Goal: Transaction & Acquisition: Purchase product/service

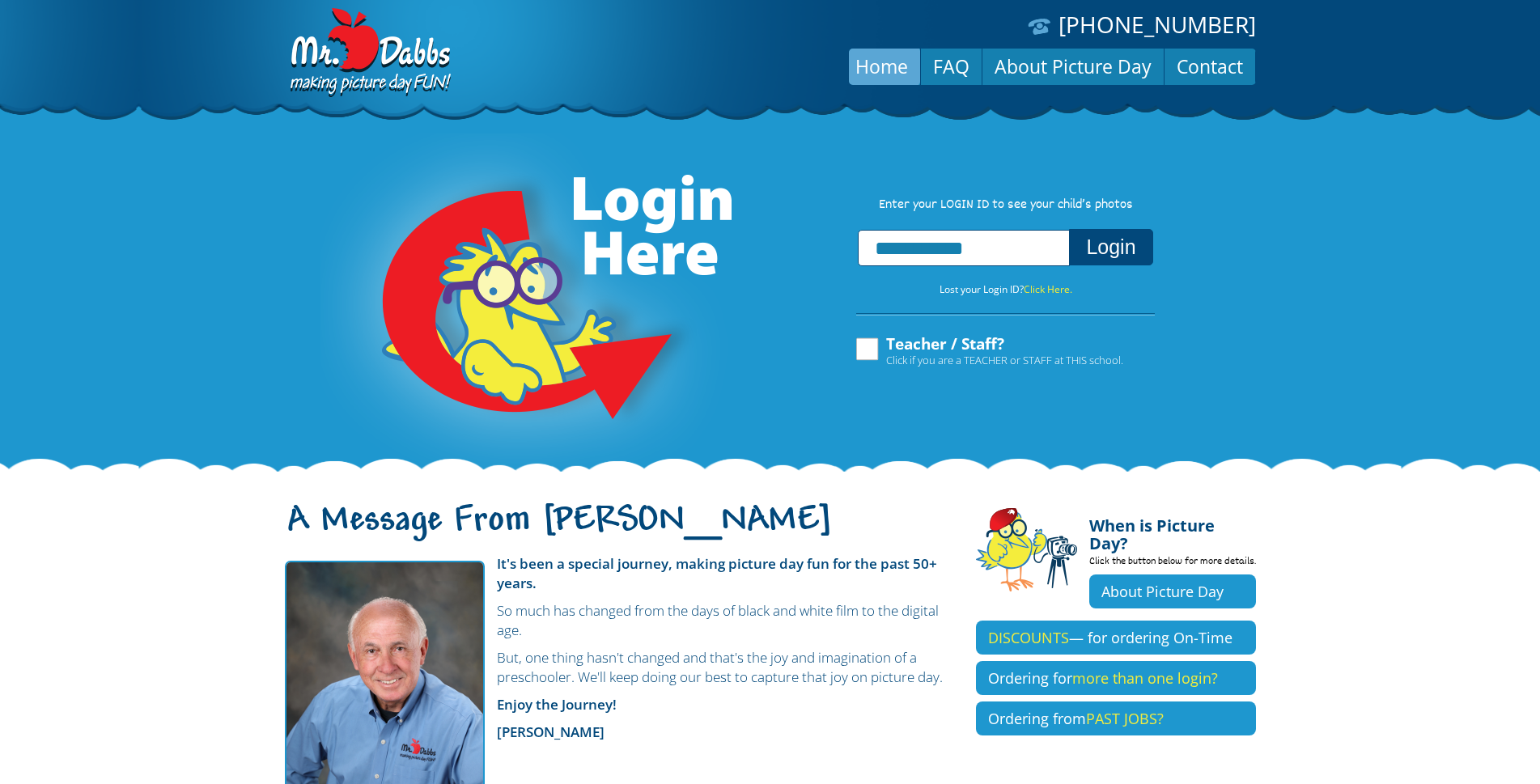
type input "**********"
click at [1068, 229] on button "Login" at bounding box center [1110, 248] width 83 height 37
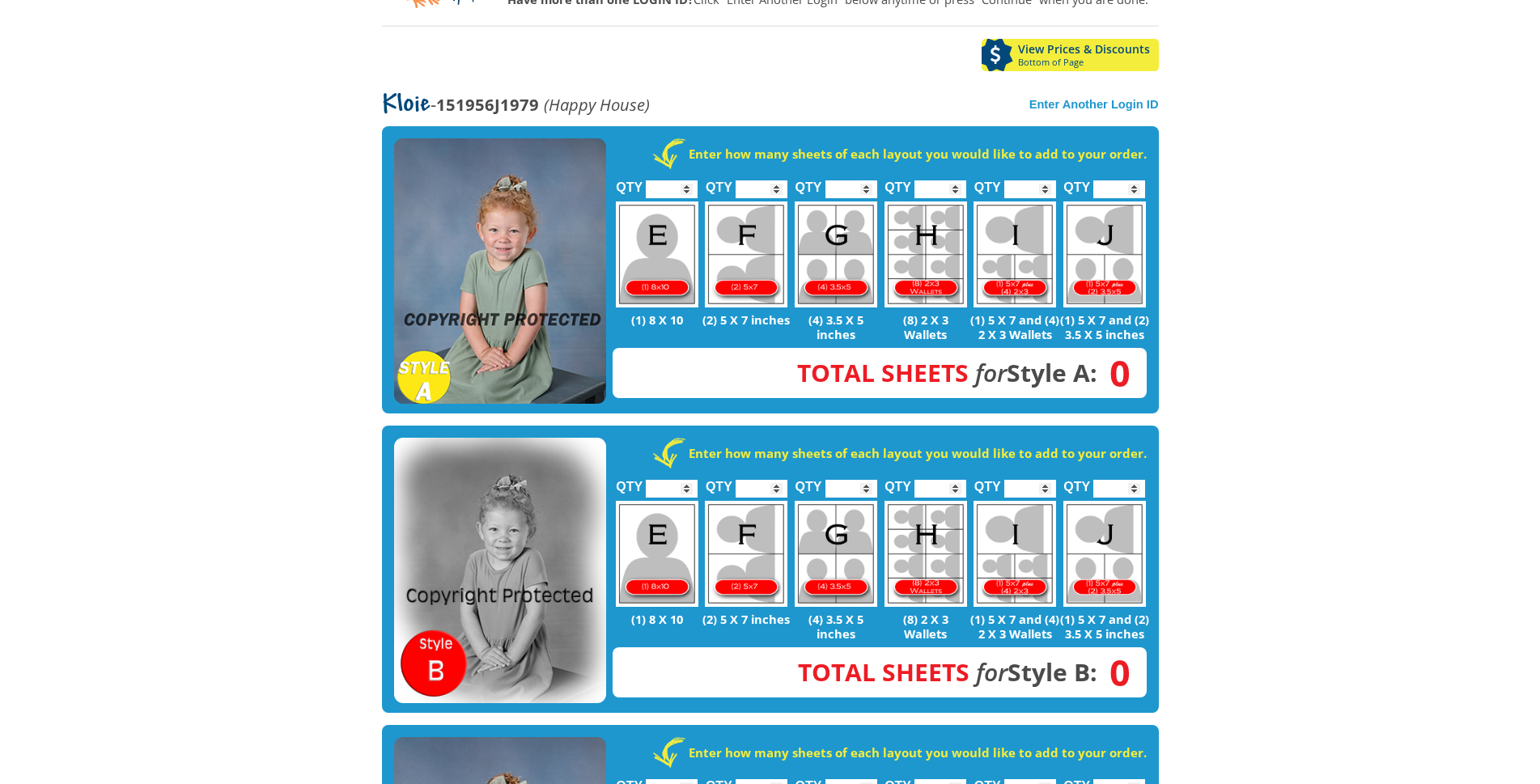
scroll to position [235, 0]
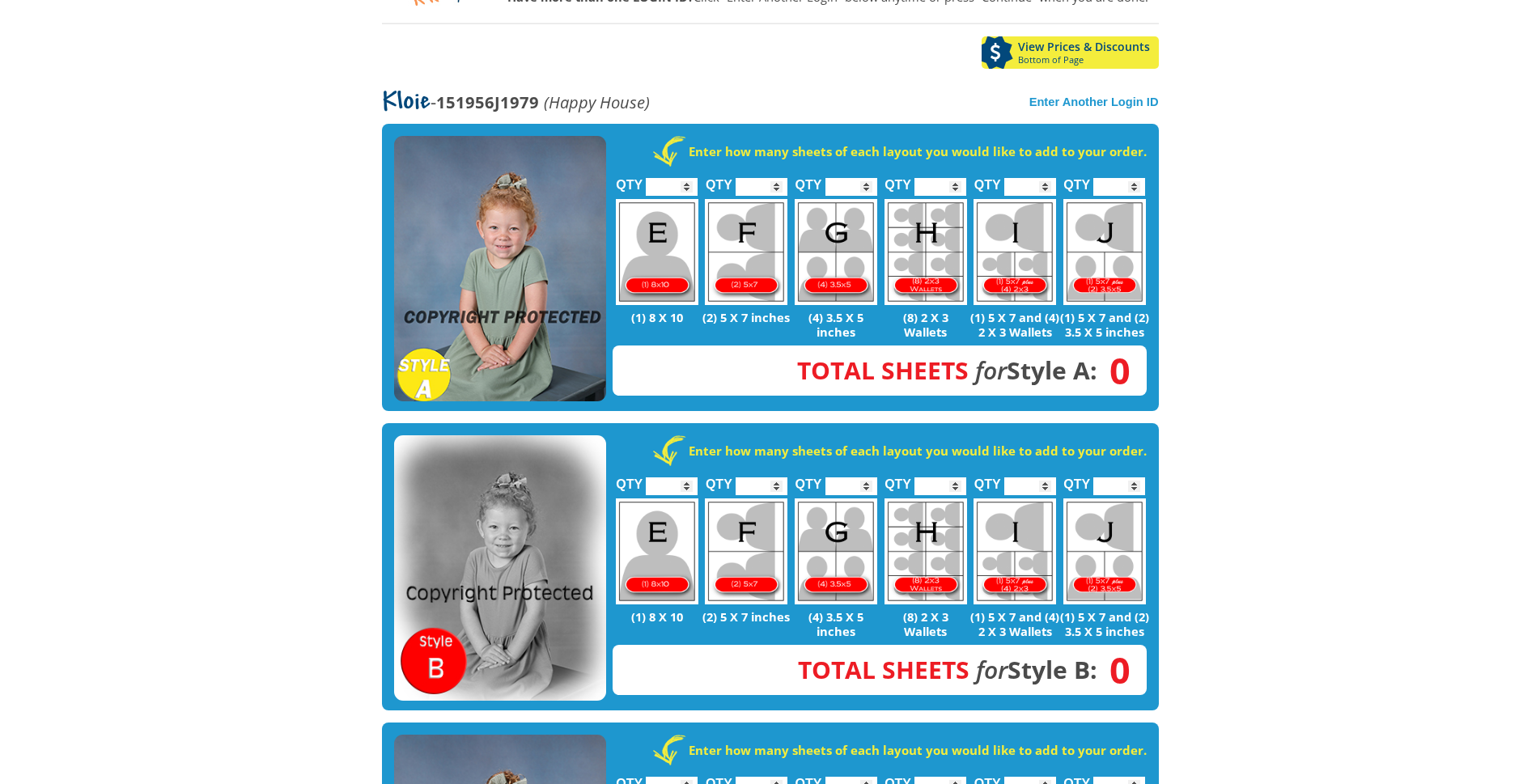
type input "*"
click at [686, 179] on input "*" at bounding box center [671, 186] width 52 height 18
type input "*"
click at [1046, 180] on input "*" at bounding box center [1029, 186] width 52 height 18
type input "*"
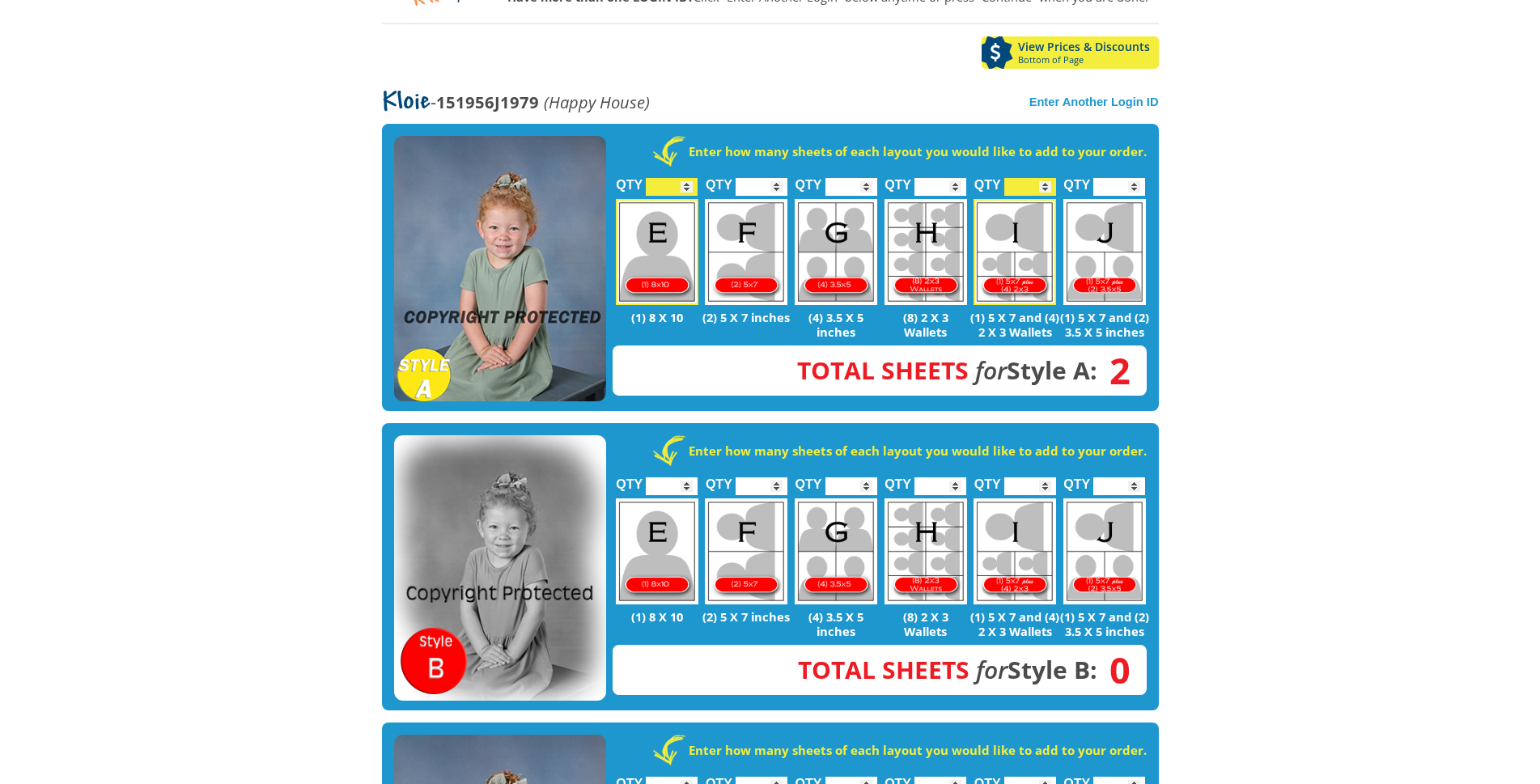
click at [1132, 182] on input "*" at bounding box center [1118, 186] width 52 height 18
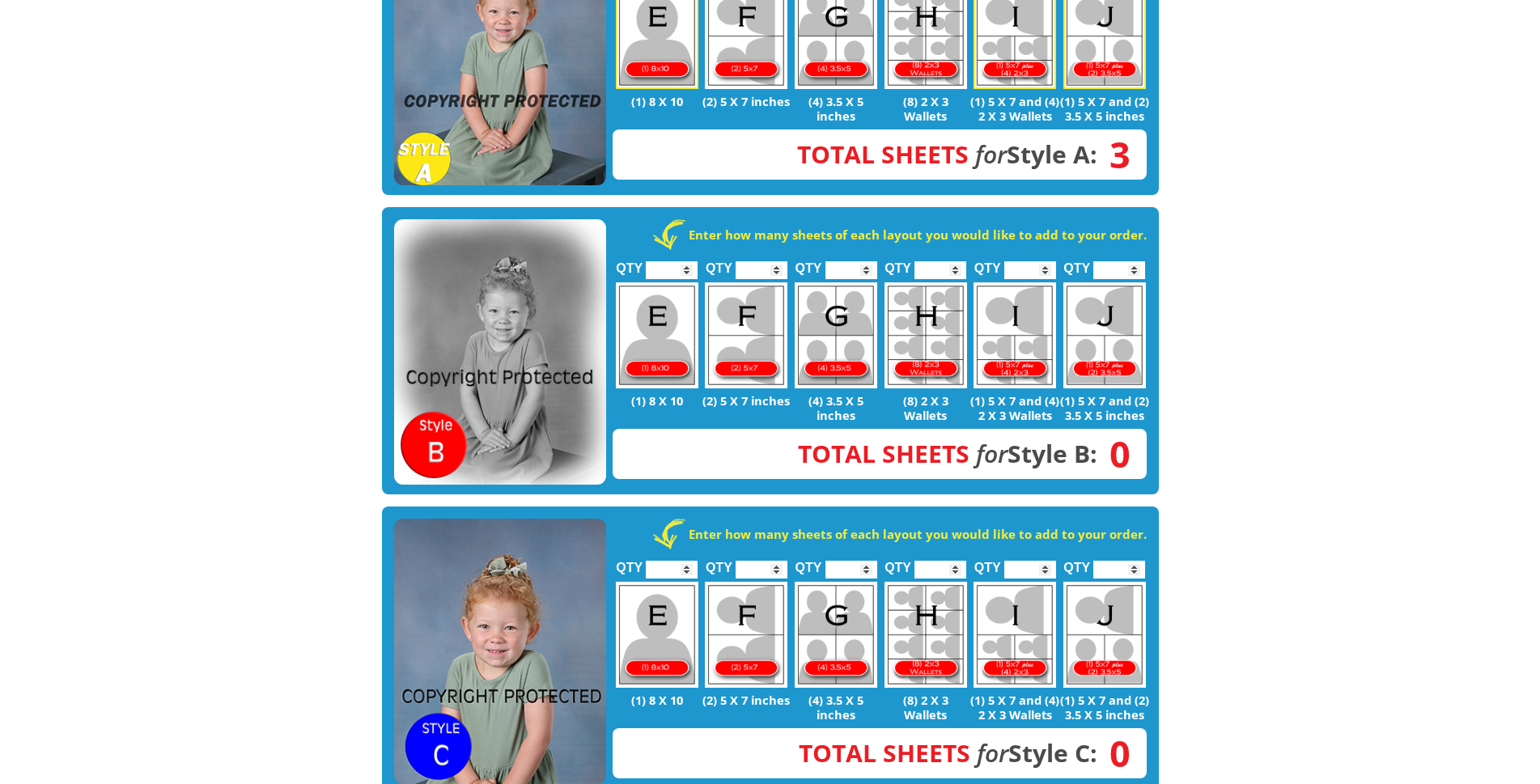
scroll to position [470, 0]
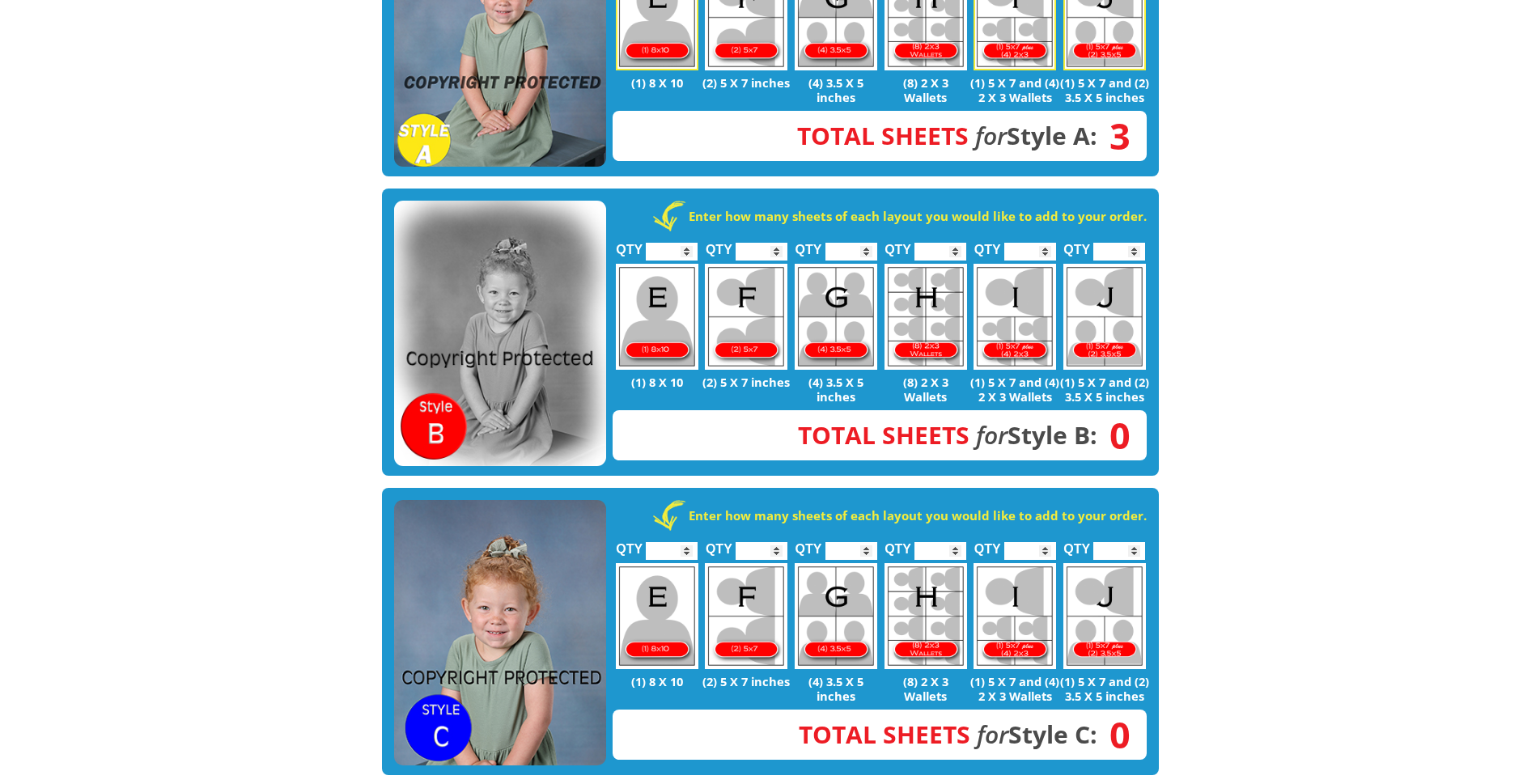
type input "*"
click at [689, 245] on input "*" at bounding box center [671, 251] width 52 height 18
type input "*"
click at [1046, 243] on input "*" at bounding box center [1029, 251] width 52 height 18
type input "*"
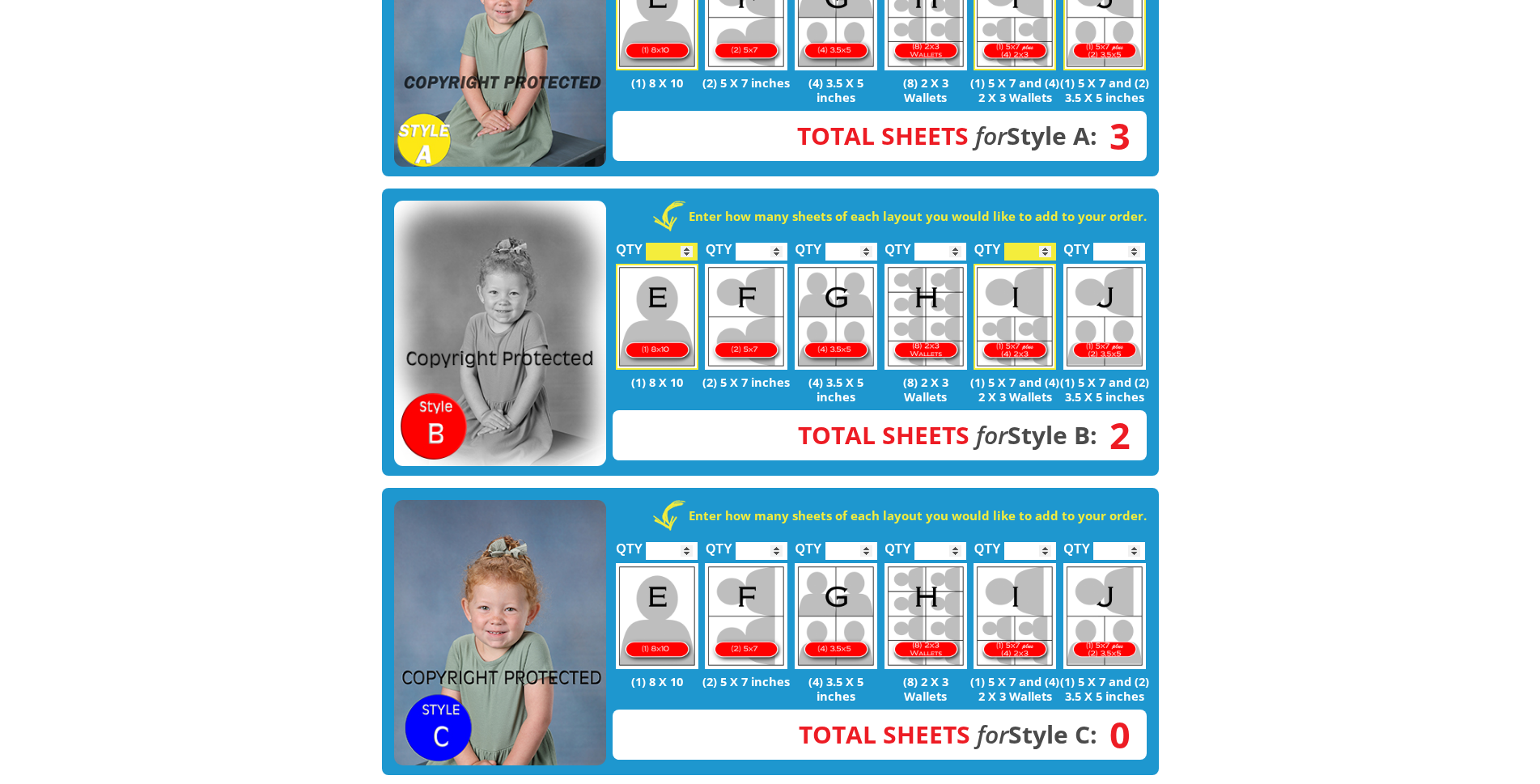
click at [1132, 247] on input "*" at bounding box center [1118, 251] width 52 height 18
type input "*"
click at [692, 547] on input "*" at bounding box center [671, 551] width 52 height 18
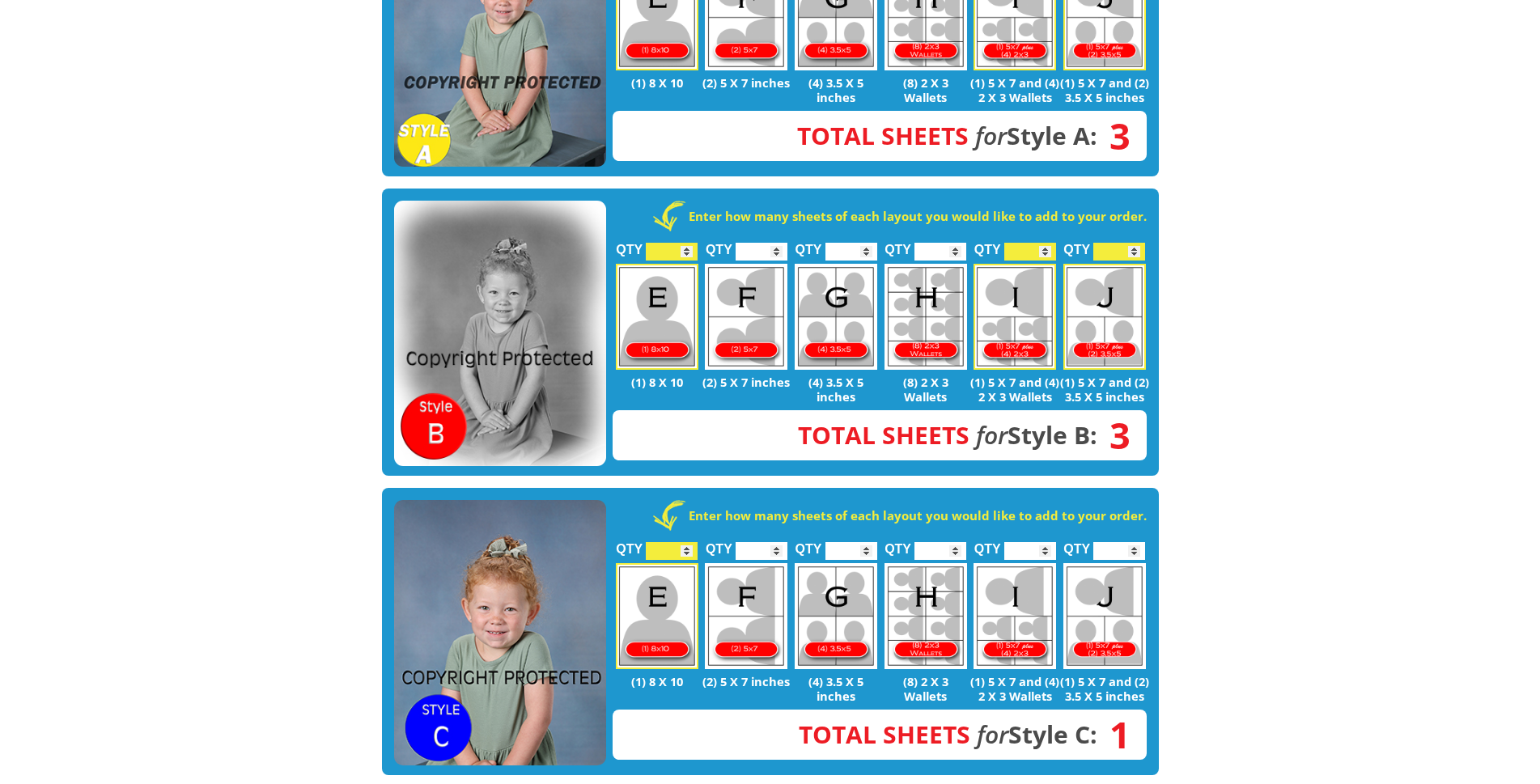
click at [1053, 548] on input "*" at bounding box center [1029, 551] width 52 height 18
type input "*"
click at [1047, 549] on input "*" at bounding box center [1029, 551] width 52 height 18
type input "*"
click at [1135, 545] on input "*" at bounding box center [1118, 551] width 52 height 18
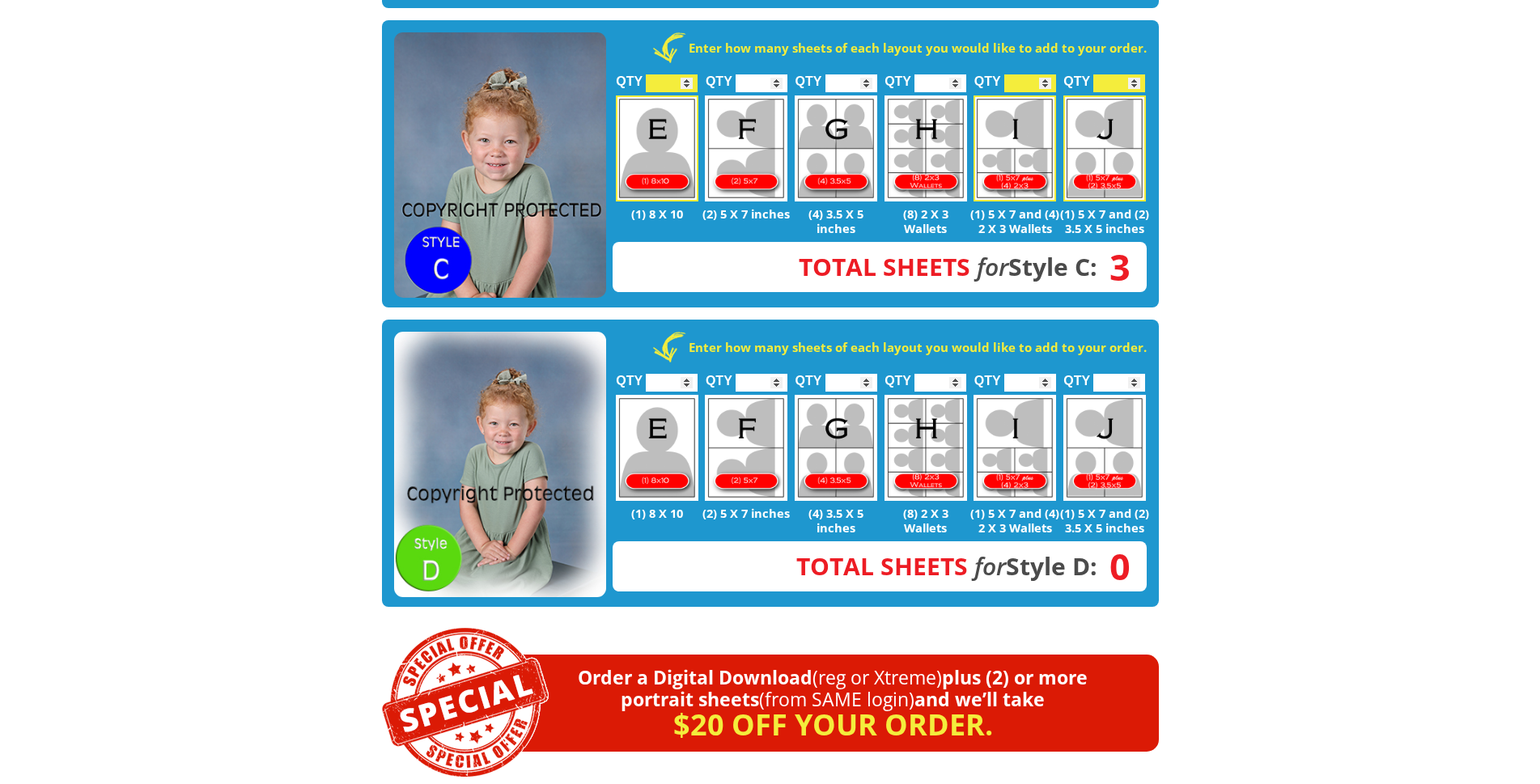
scroll to position [941, 0]
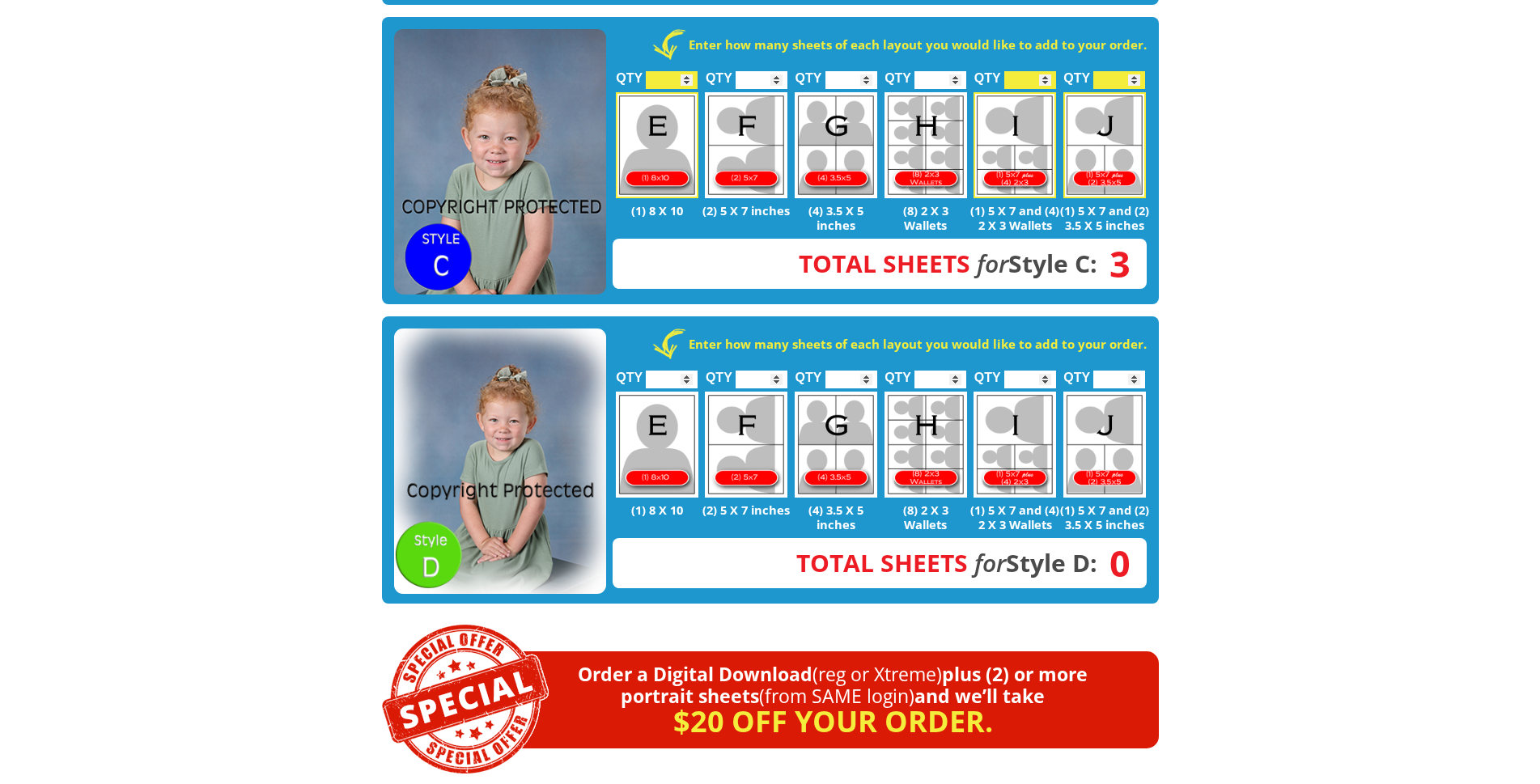
type input "*"
click at [689, 375] on input "*" at bounding box center [671, 379] width 52 height 18
type input "*"
click at [1046, 374] on input "*" at bounding box center [1029, 379] width 52 height 18
type input "*"
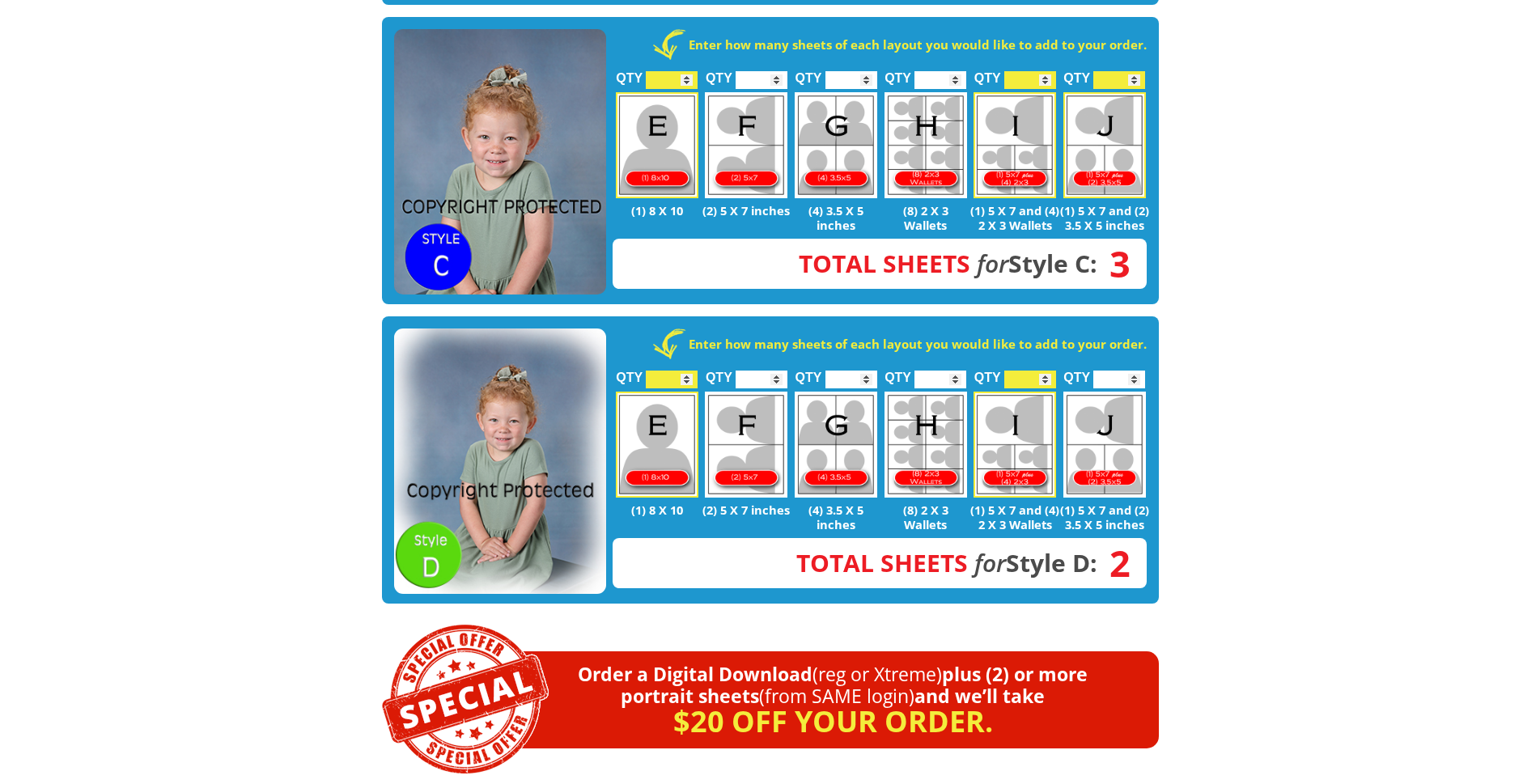
click at [1136, 375] on input "*" at bounding box center [1118, 379] width 52 height 18
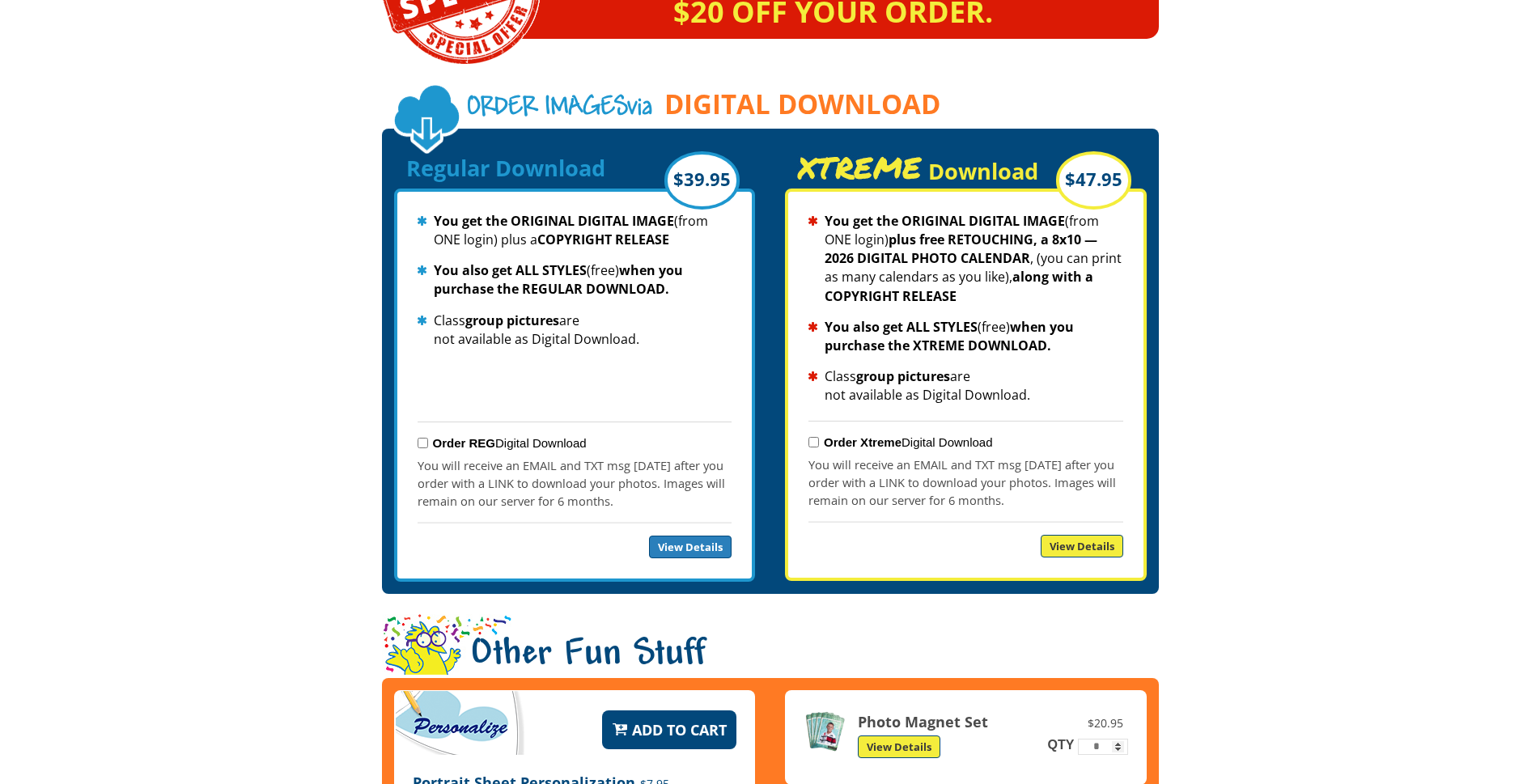
scroll to position [1647, 0]
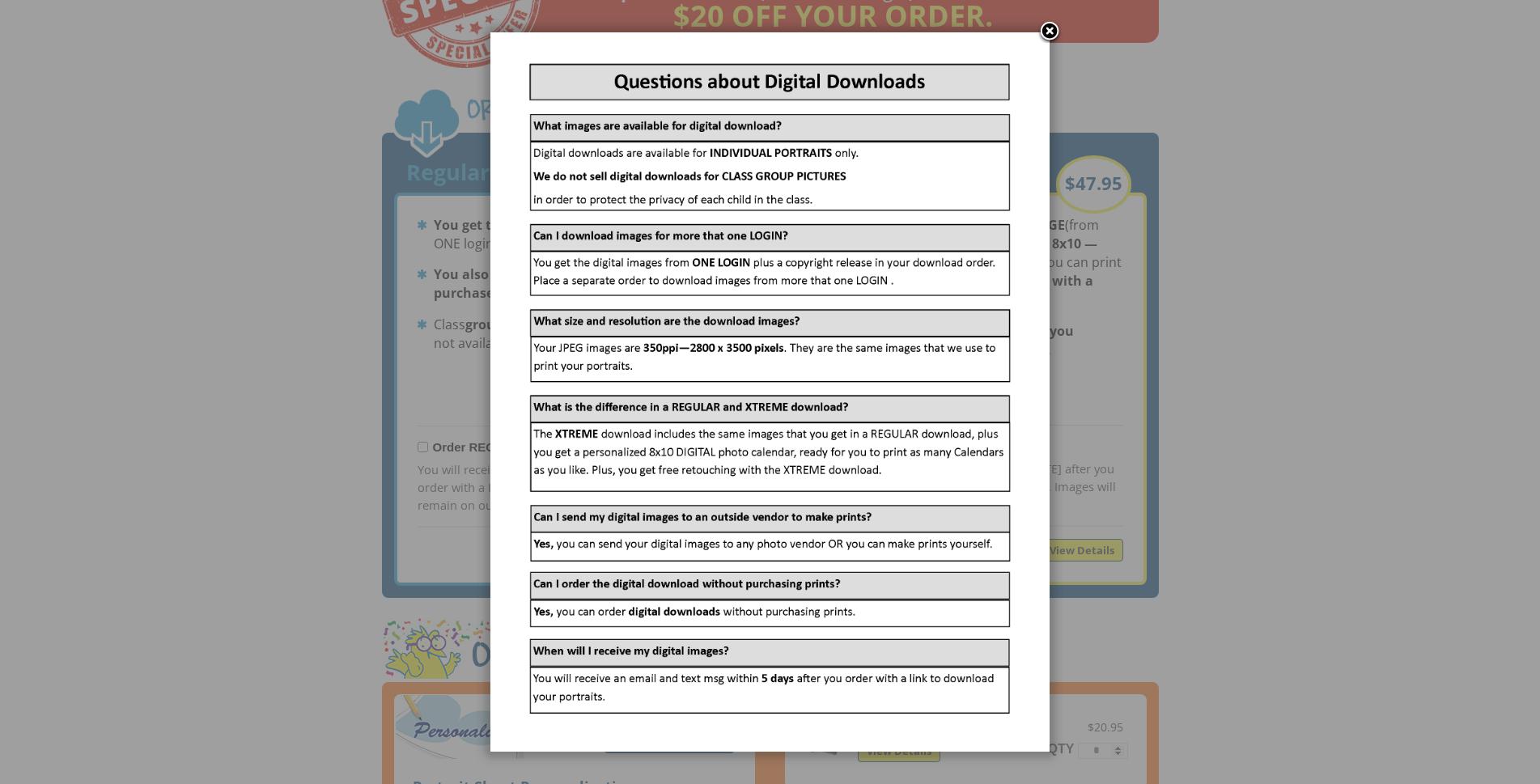
click at [1046, 30] on link at bounding box center [1049, 32] width 24 height 24
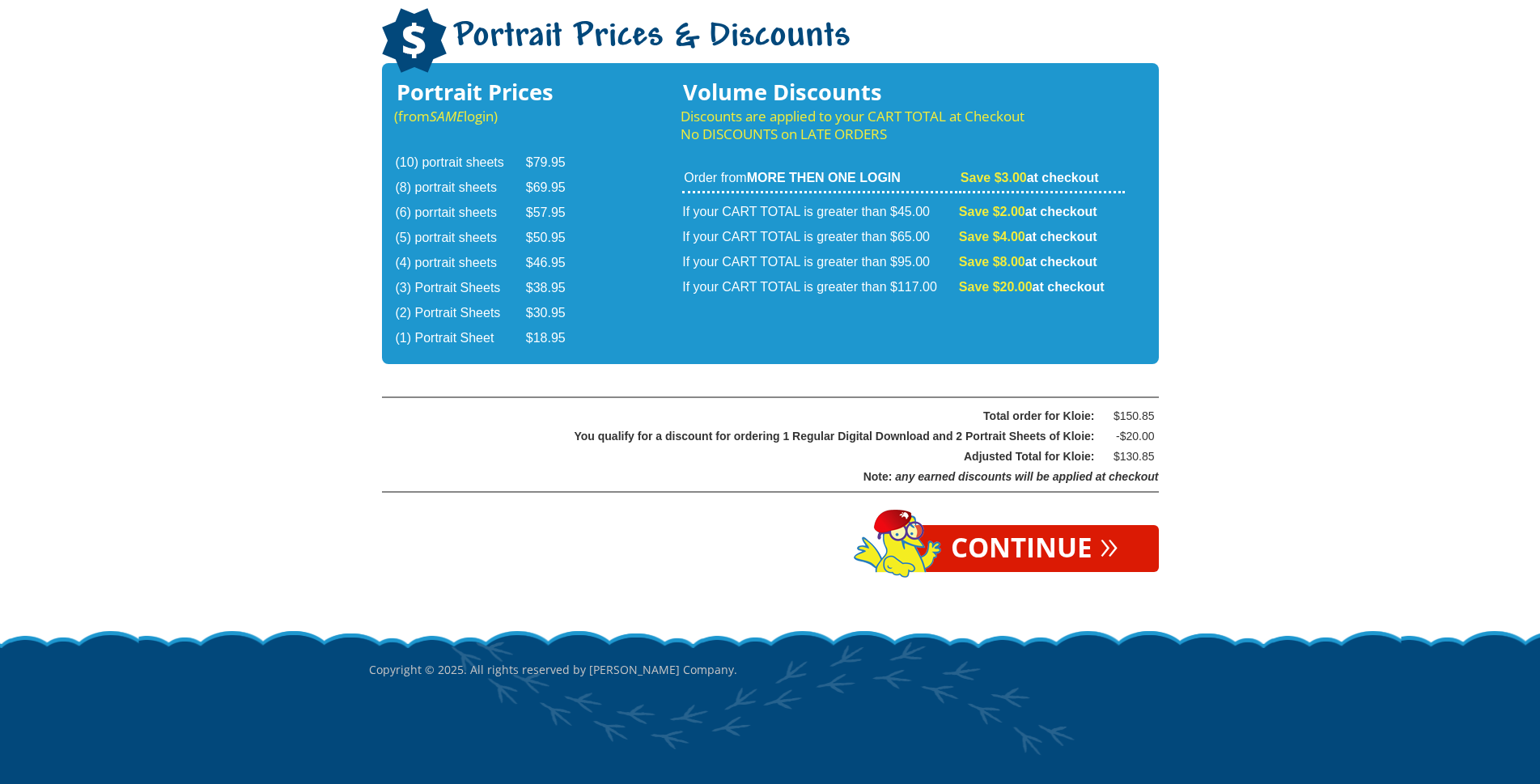
scroll to position [2635, 0]
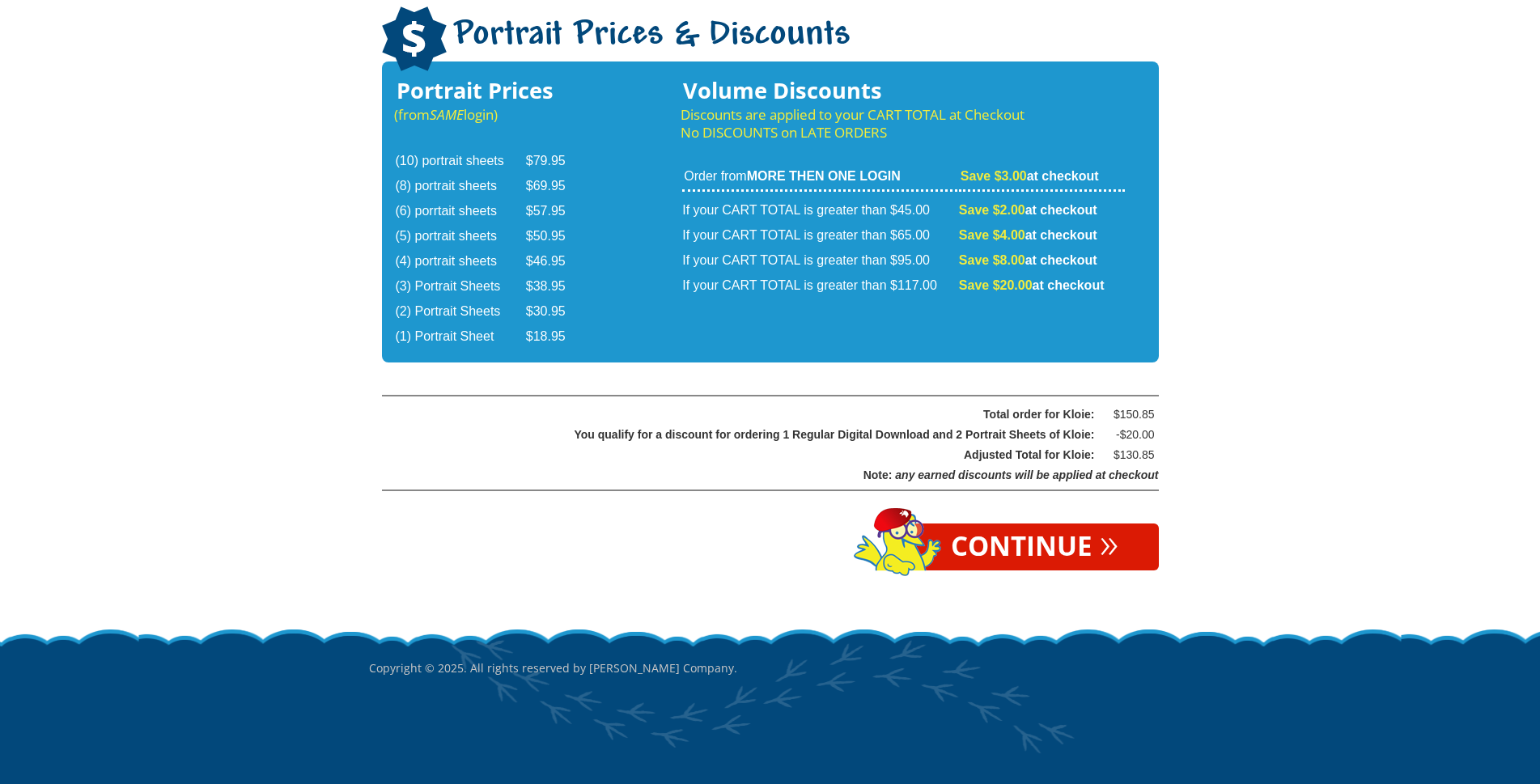
click at [1102, 543] on span "»" at bounding box center [1109, 542] width 18 height 18
